Goal: Information Seeking & Learning: Learn about a topic

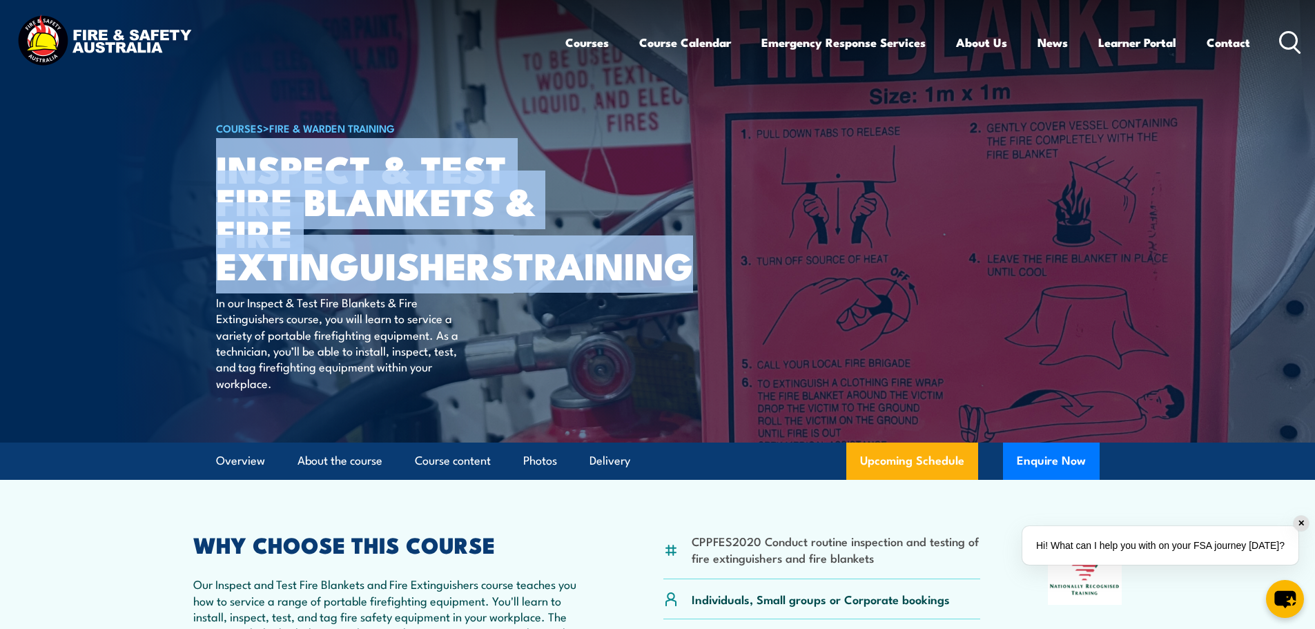
drag, startPoint x: 219, startPoint y: 162, endPoint x: 402, endPoint y: 299, distance: 228.8
click at [402, 281] on h1 "Inspect & Test Fire Blankets & Fire Extinguishers TRAINING" at bounding box center [386, 216] width 341 height 129
copy h1 "Inspect & Test Fire Blankets & Fire Extinguishers TRAINING"
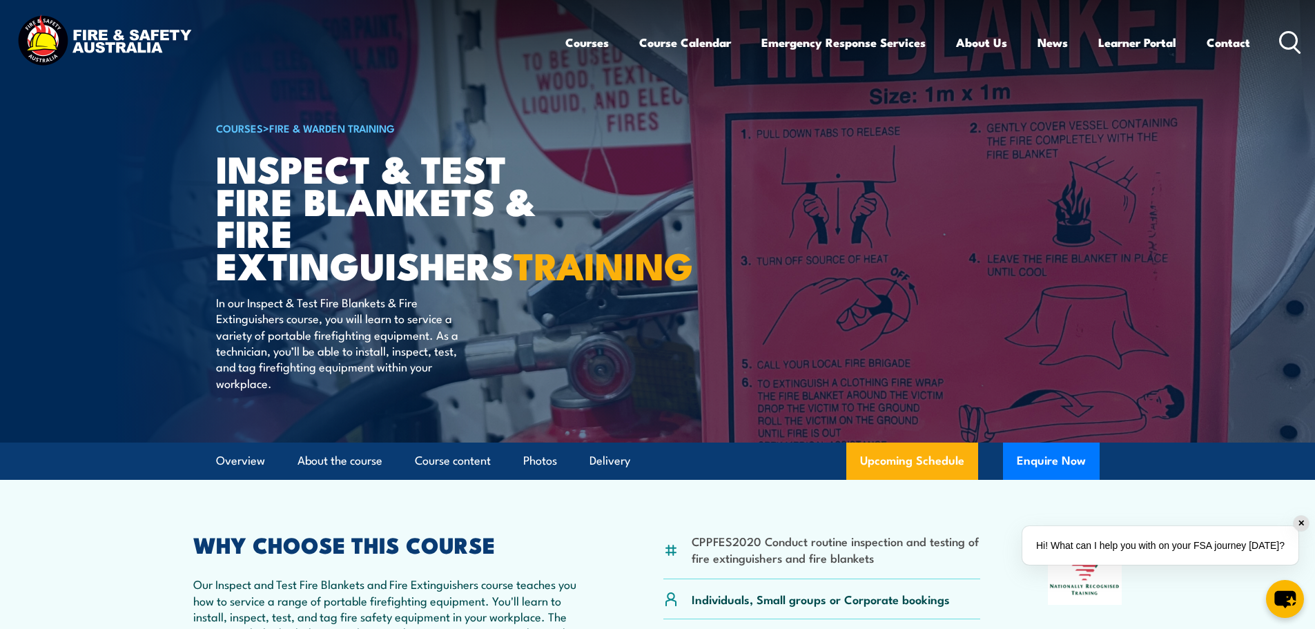
click at [434, 317] on div "COURSES > Fire & Warden Training Inspect & Test Fire Blankets & Fire Extinguish…" at bounding box center [386, 221] width 341 height 443
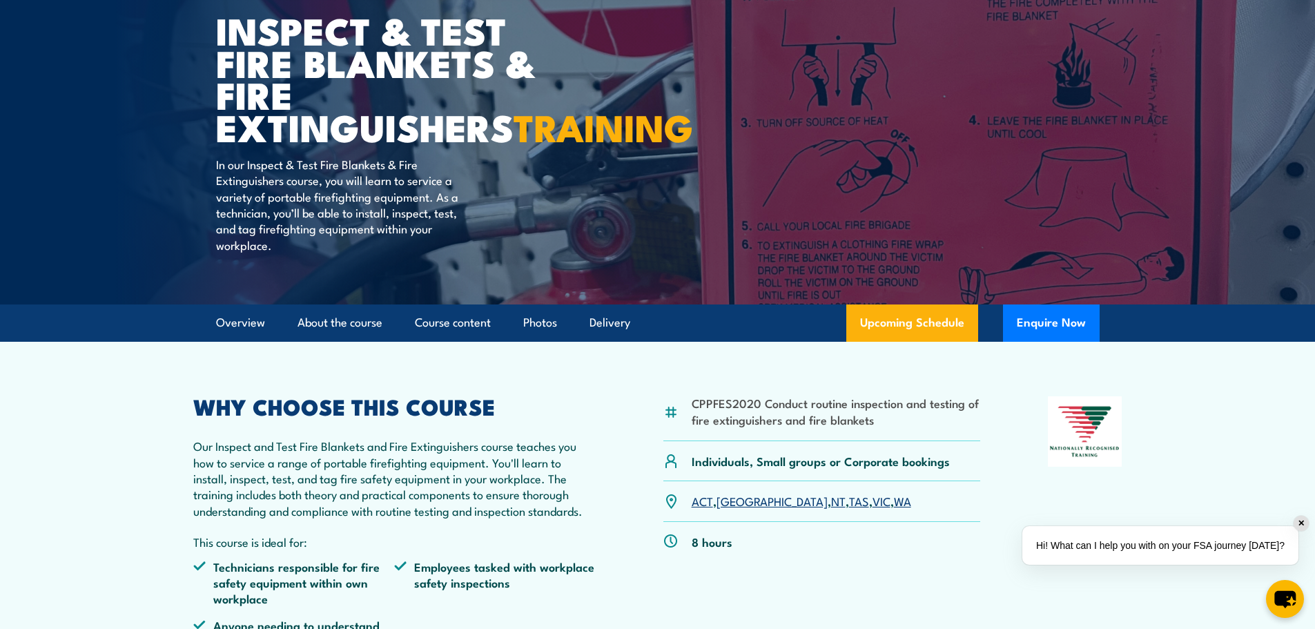
scroll to position [69, 0]
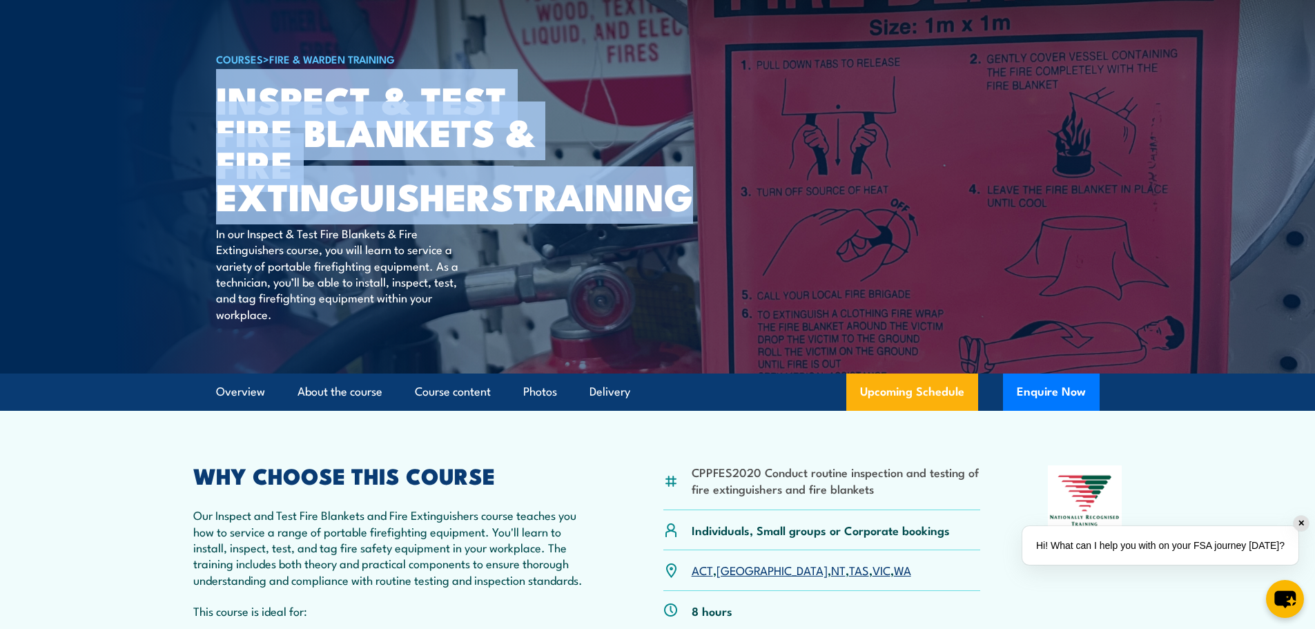
drag, startPoint x: 215, startPoint y: 93, endPoint x: 404, endPoint y: 238, distance: 238.3
click at [404, 212] on h1 "Inspect & Test Fire Blankets & Fire Extinguishers TRAINING" at bounding box center [386, 147] width 341 height 129
copy h1 "Inspect & Test Fire Blankets & Fire Extinguishers TRAINING"
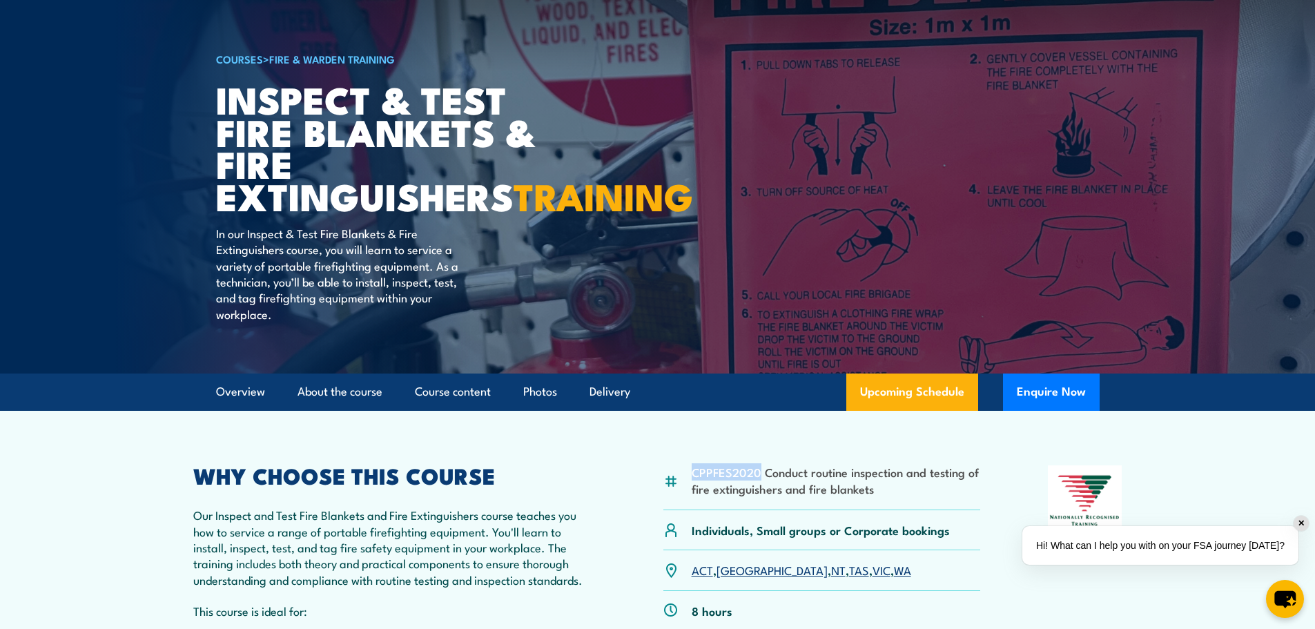
drag, startPoint x: 759, startPoint y: 505, endPoint x: 692, endPoint y: 510, distance: 67.1
click at [692, 496] on li "CPPFES2020 Conduct routine inspection and testing of fire extinguishers and fir…" at bounding box center [836, 480] width 289 height 32
copy li "CPPFES2020"
